Goal: Transaction & Acquisition: Purchase product/service

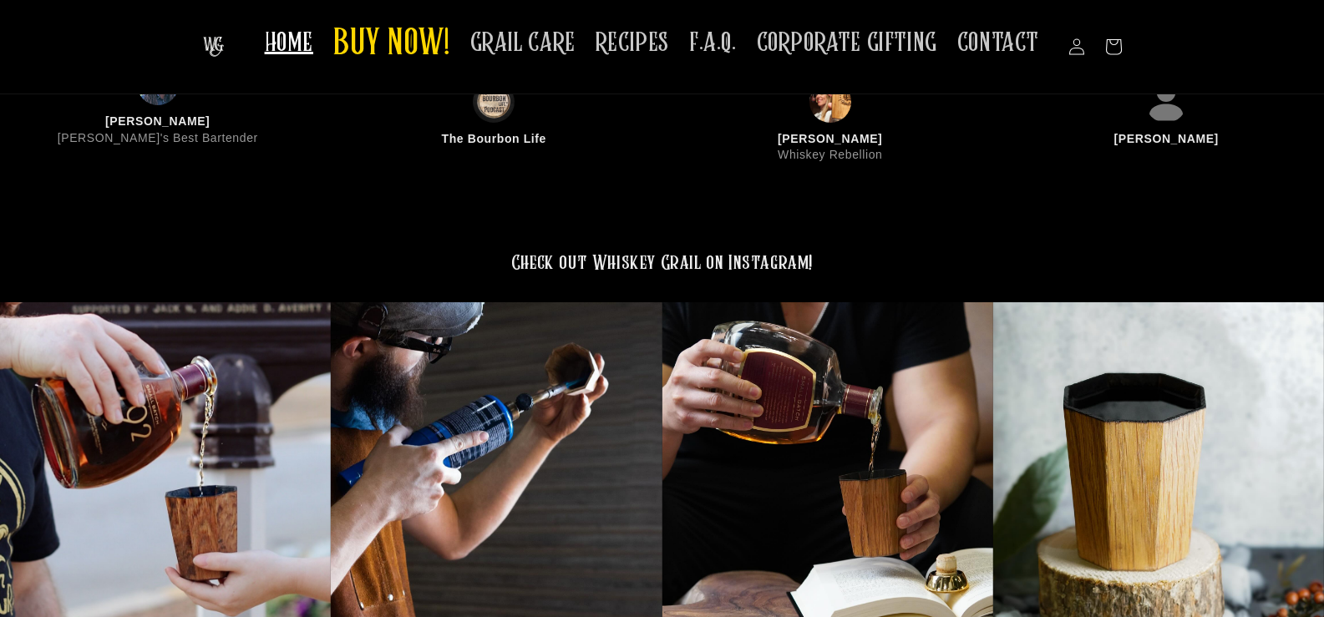
scroll to position [3804, 0]
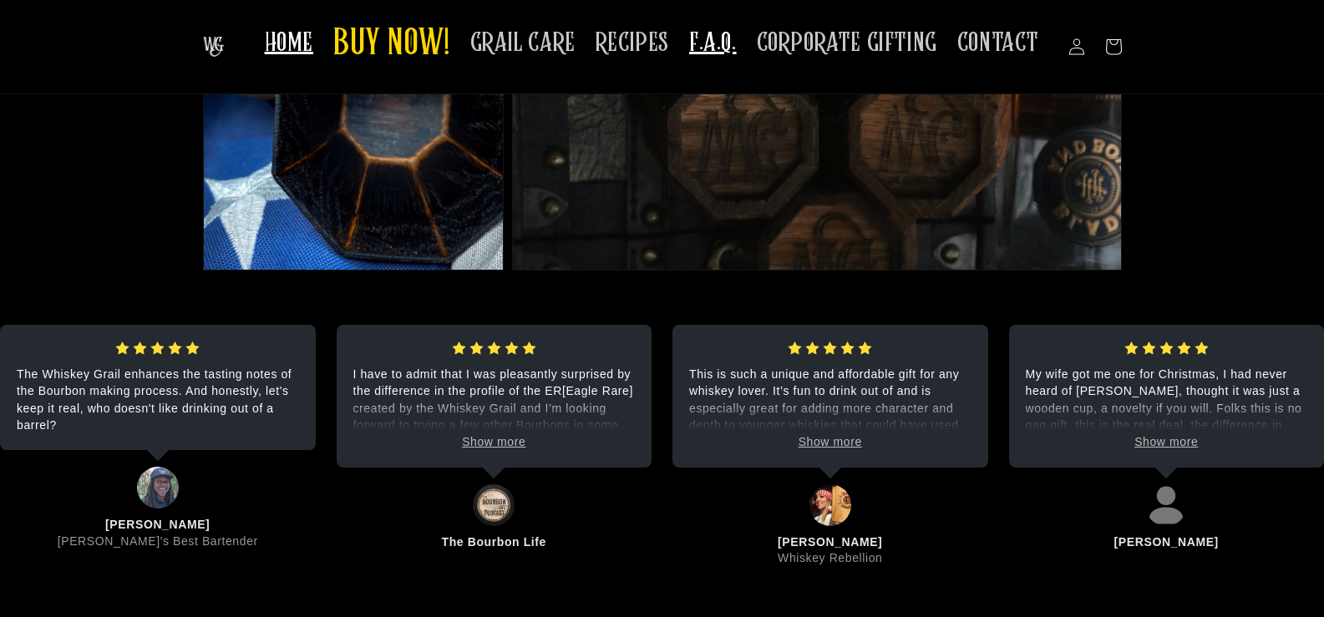
click at [727, 43] on span "F.A.Q." at bounding box center [713, 43] width 48 height 33
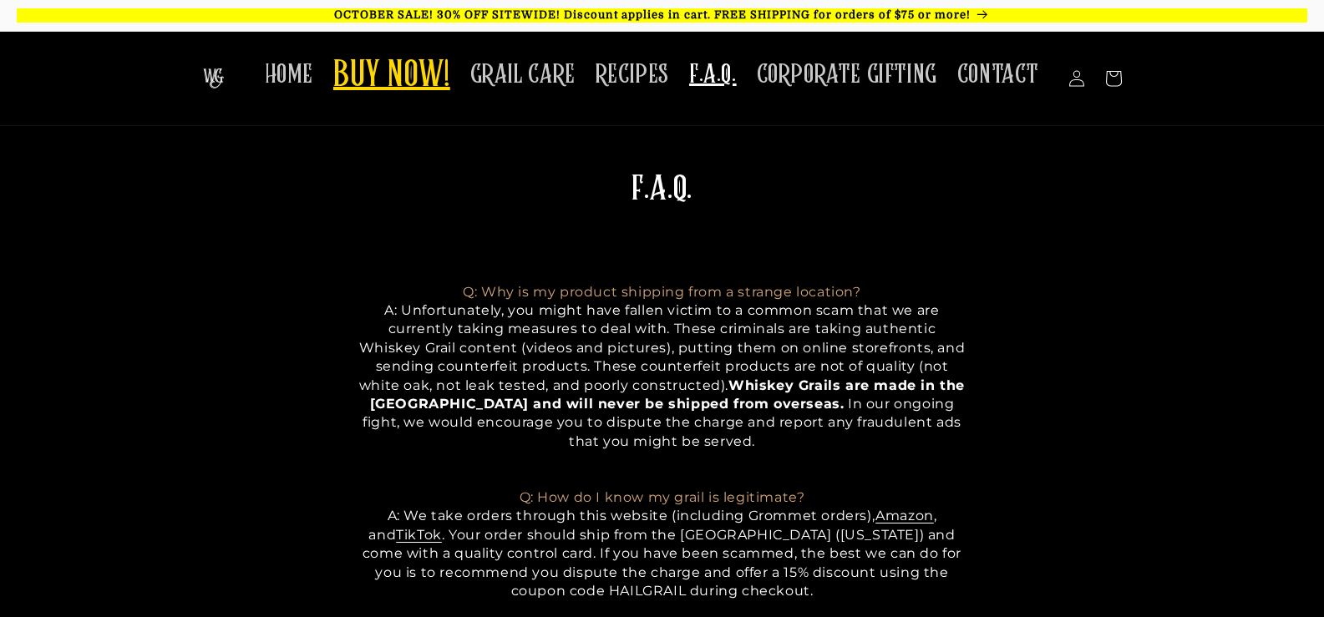
click at [419, 84] on span "BUY NOW!" at bounding box center [391, 76] width 117 height 46
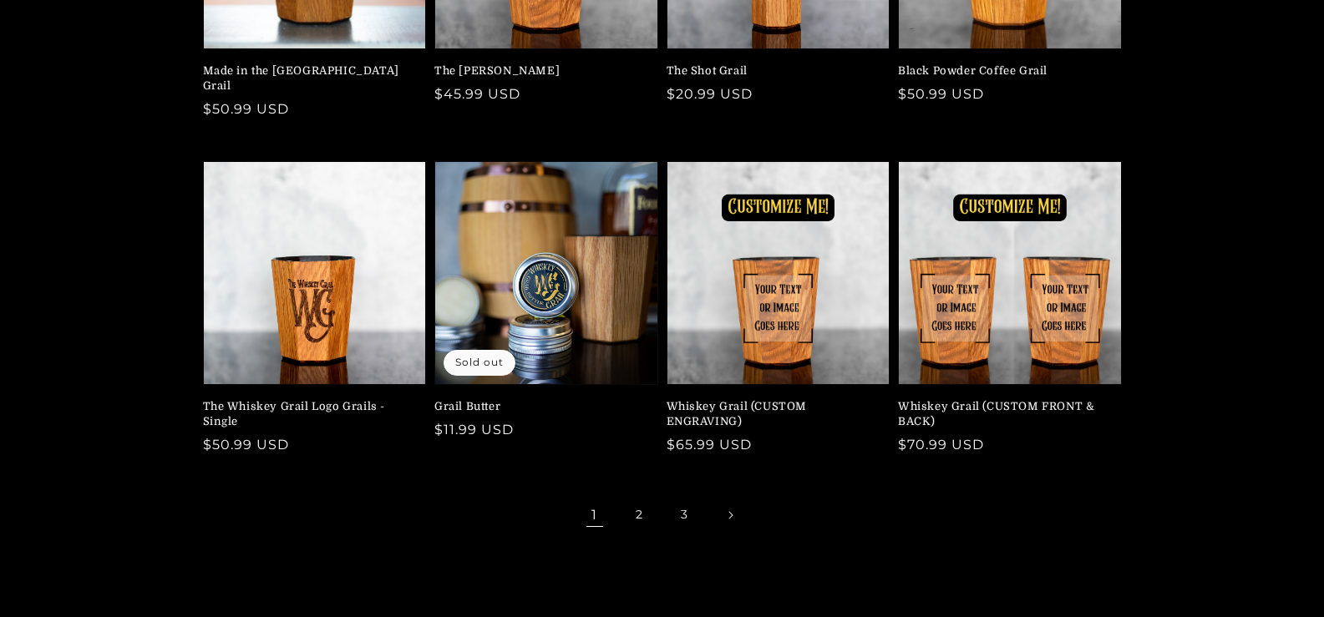
scroll to position [418, 0]
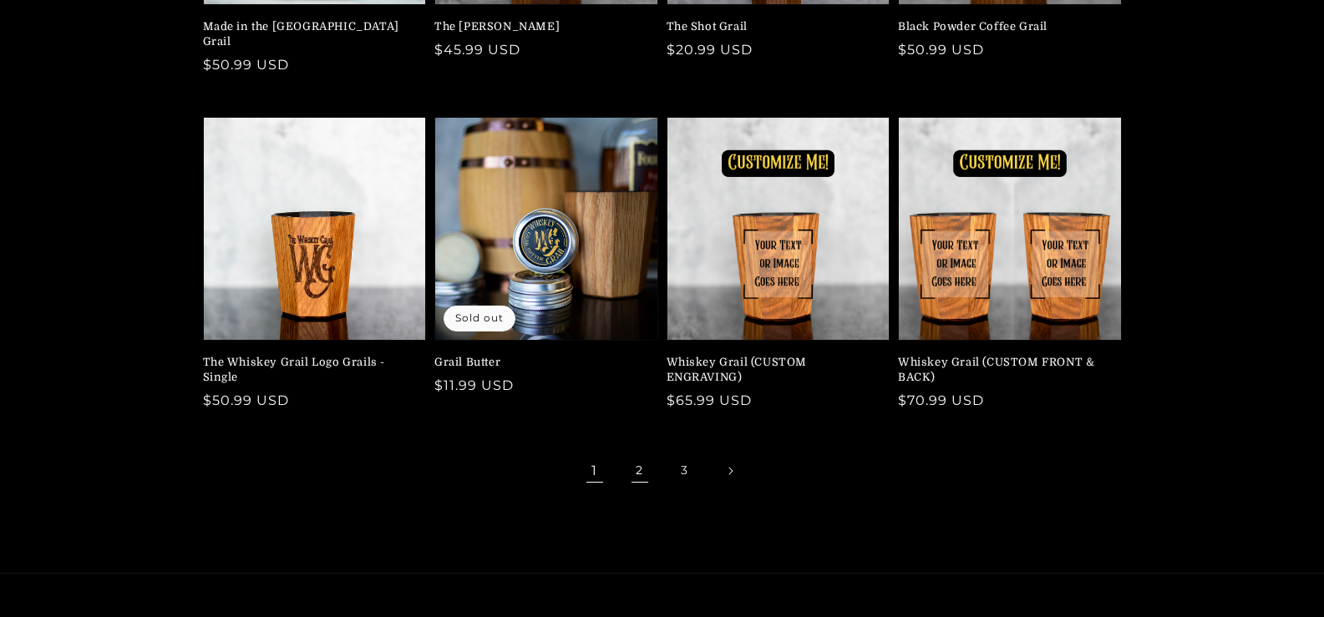
click at [630, 453] on link "2" at bounding box center [639, 471] width 37 height 37
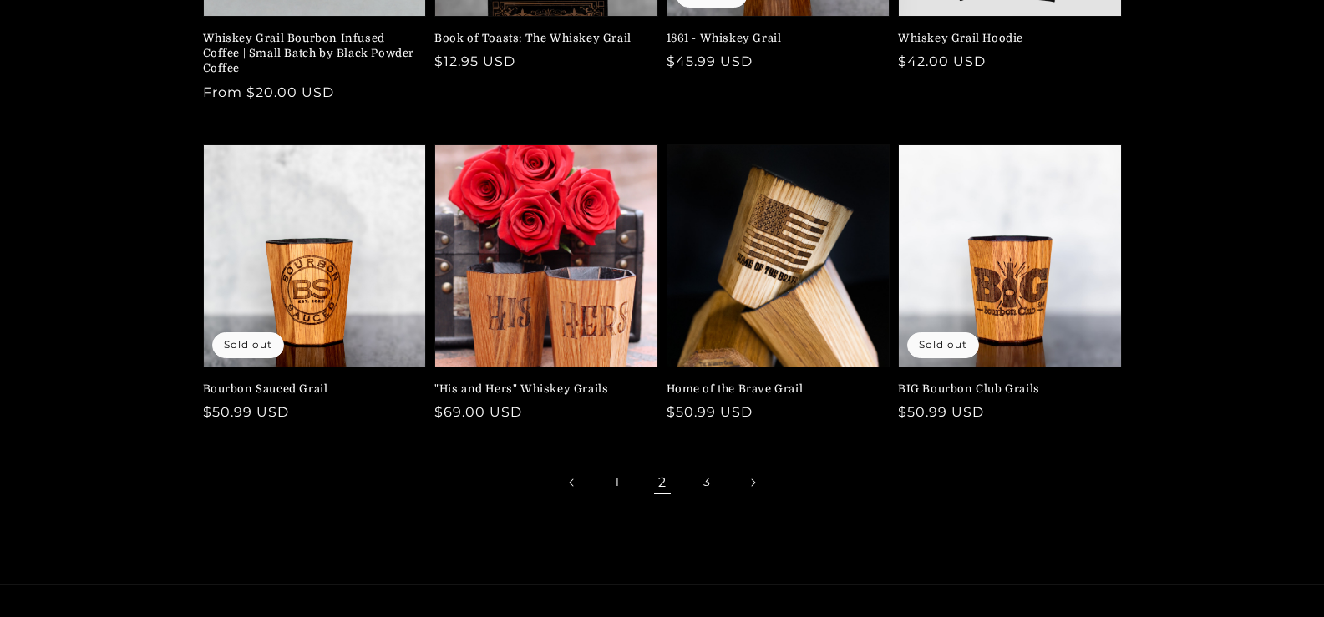
scroll to position [501, 0]
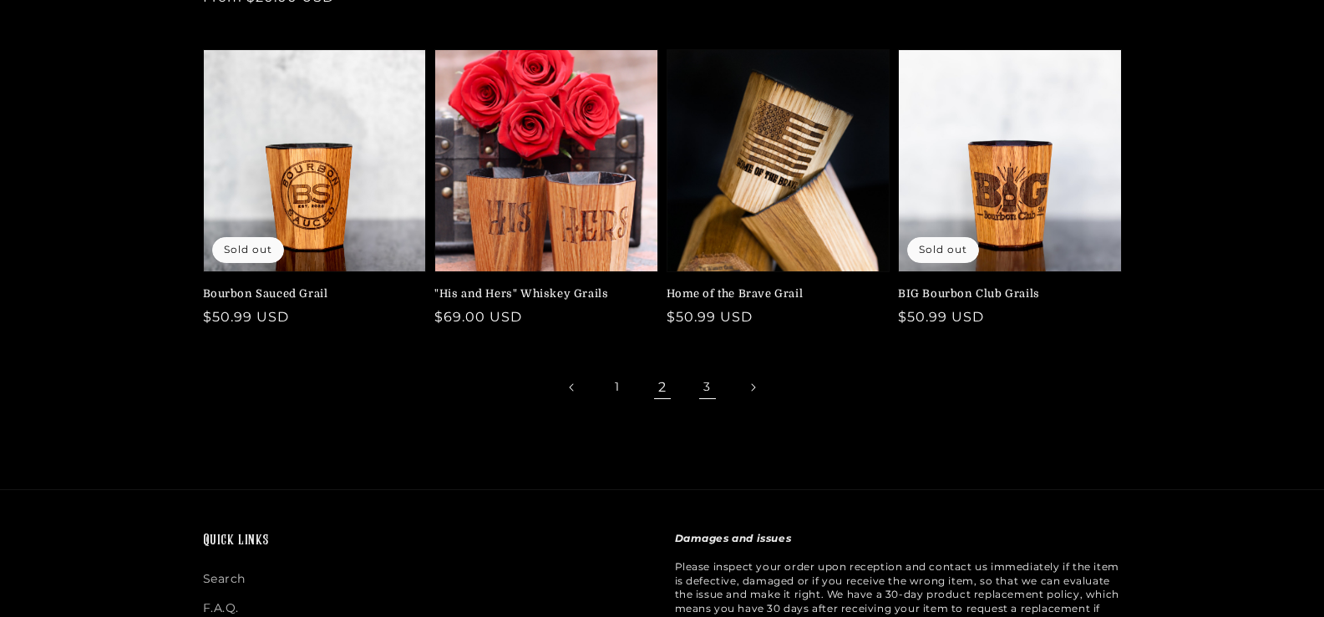
click at [700, 387] on link "3" at bounding box center [707, 387] width 37 height 37
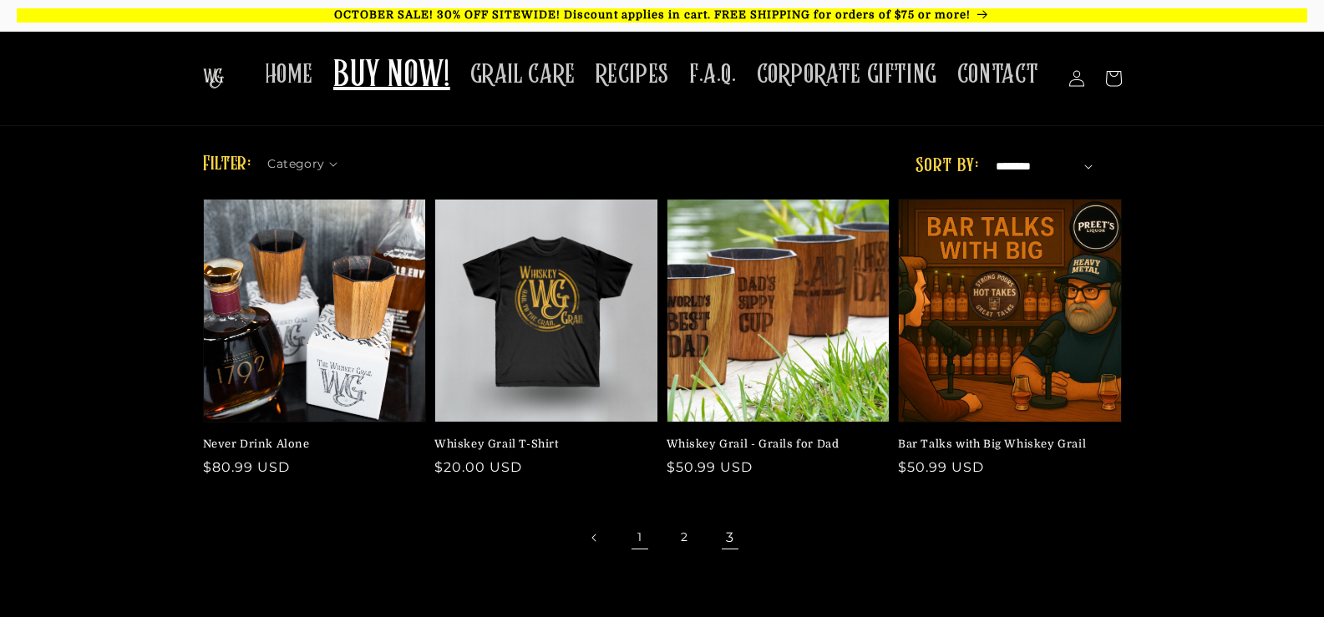
click at [634, 530] on link "1" at bounding box center [639, 537] width 37 height 37
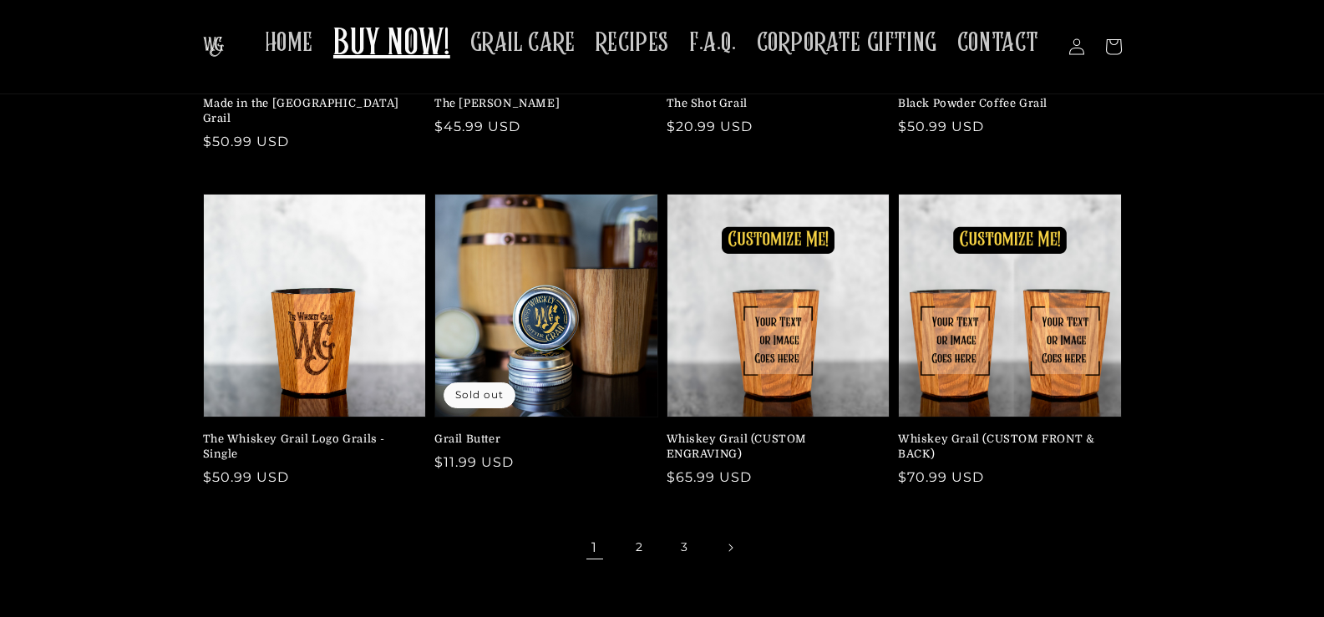
scroll to position [84, 0]
